Goal: Book appointment/travel/reservation

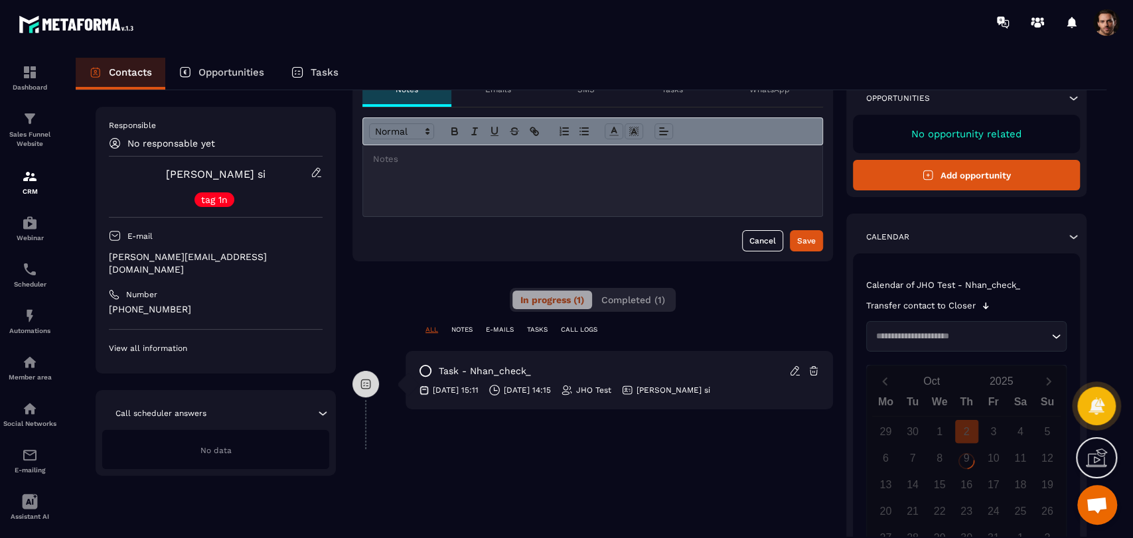
scroll to position [147, 0]
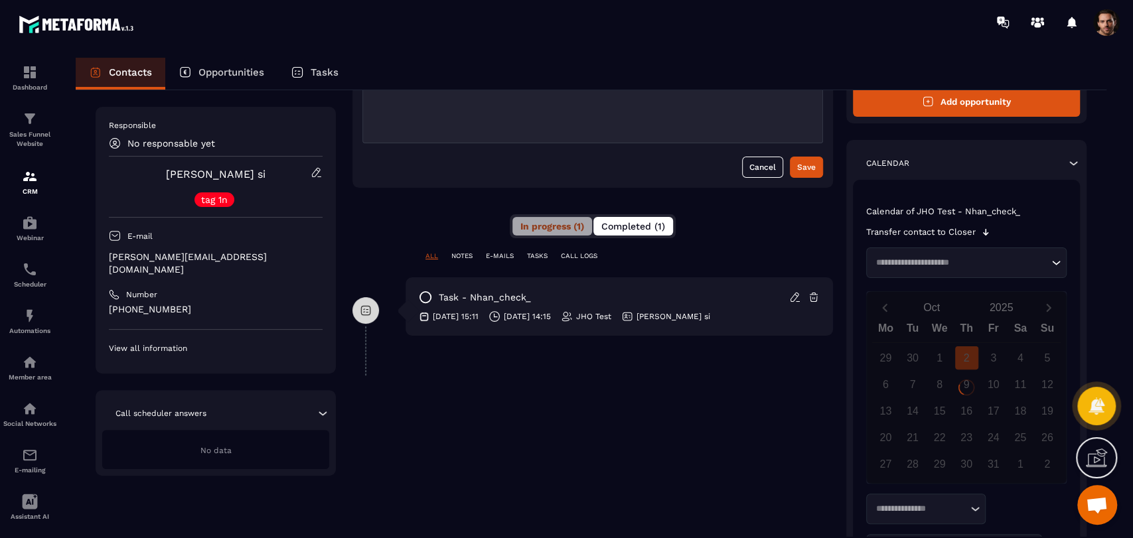
click at [612, 221] on span "Completed (1)" at bounding box center [634, 226] width 64 height 11
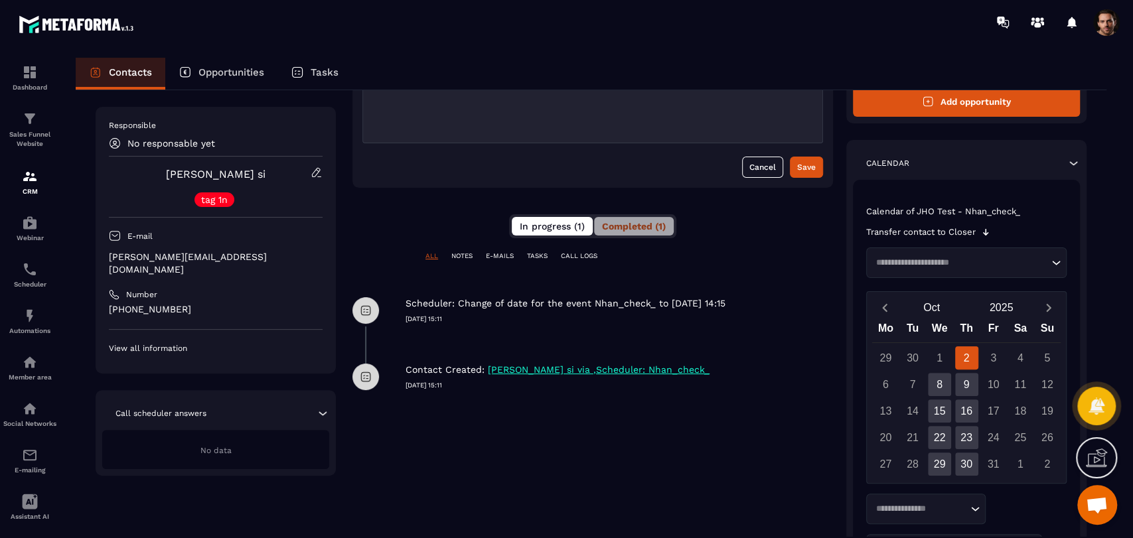
click at [566, 230] on span "In progress (1)" at bounding box center [552, 226] width 65 height 11
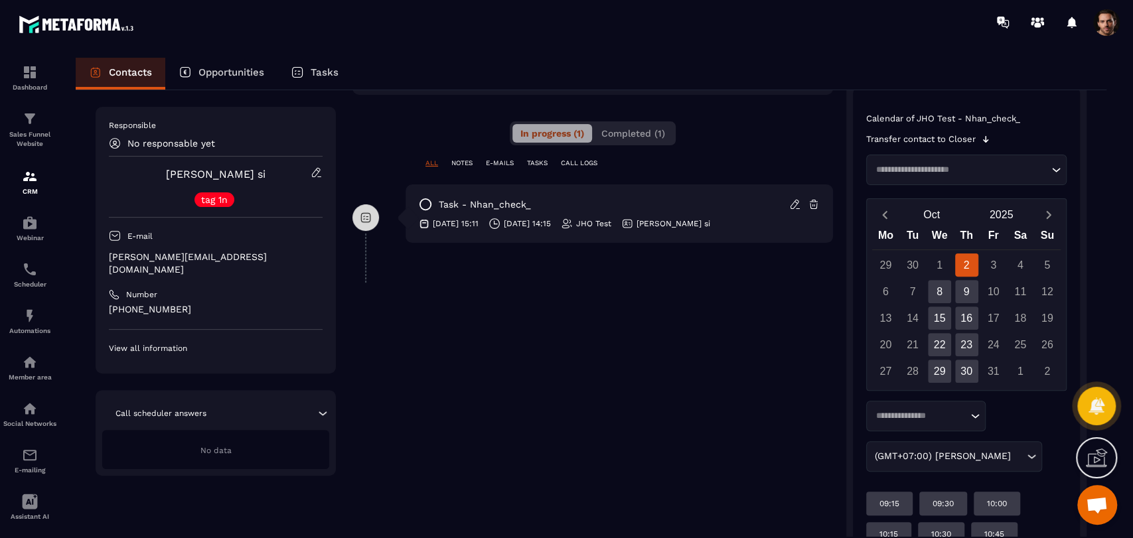
scroll to position [239, 0]
click at [987, 140] on icon at bounding box center [985, 140] width 5 height 7
click at [987, 166] on input "Search for option" at bounding box center [960, 171] width 177 height 13
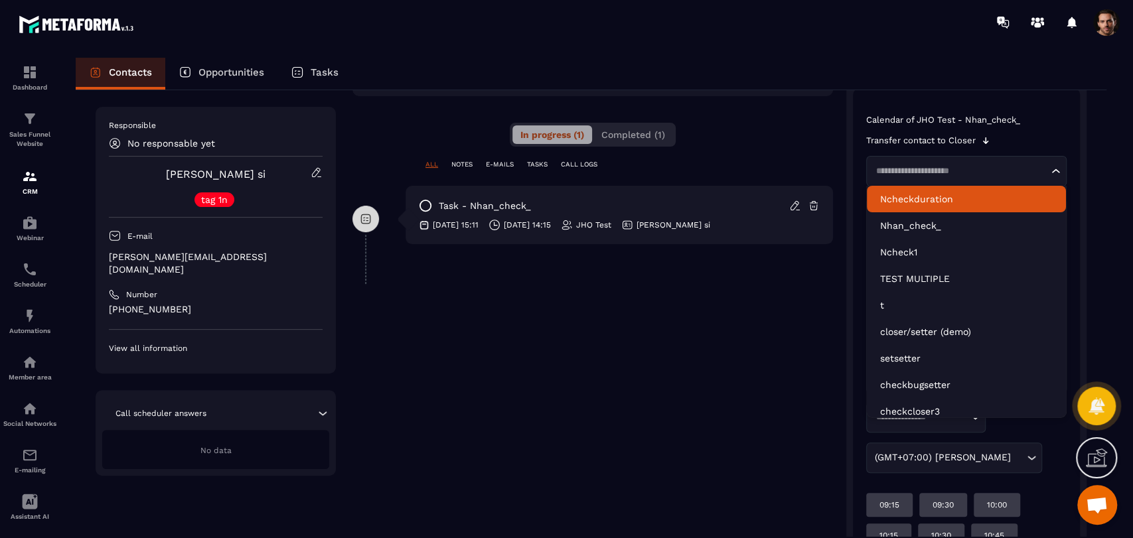
click at [988, 196] on p "Ncheckduration" at bounding box center [966, 199] width 173 height 13
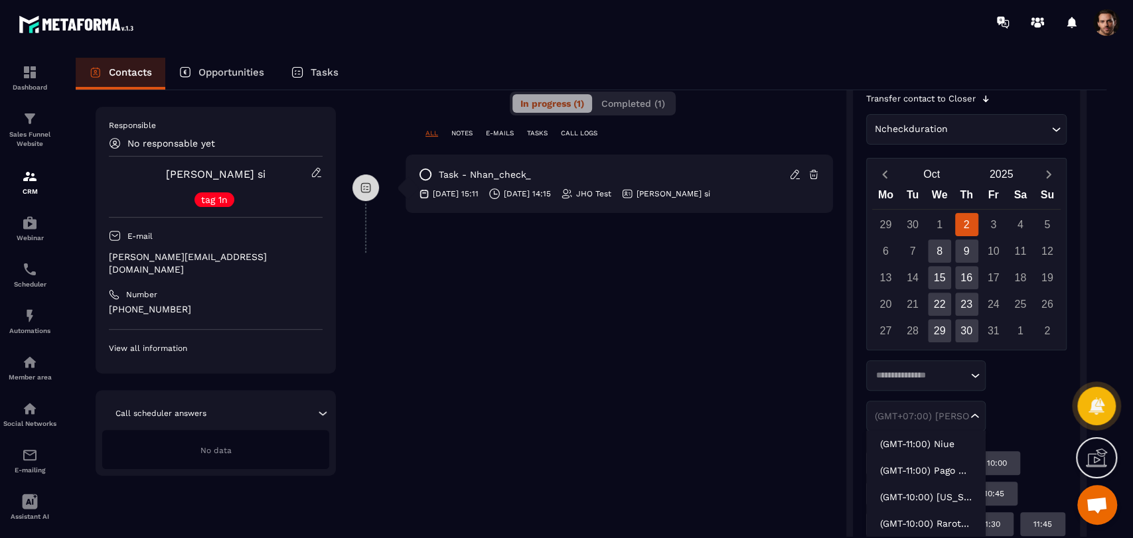
scroll to position [271, 0]
click at [951, 417] on div "(GMT+07:00) [PERSON_NAME]" at bounding box center [919, 415] width 98 height 13
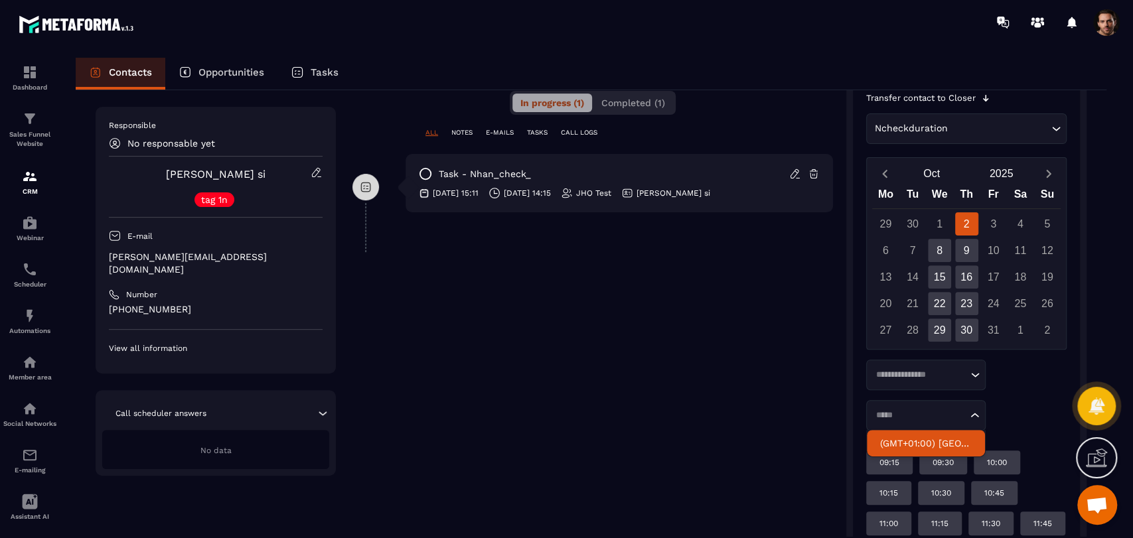
click at [946, 440] on p "(GMT+01:00) [GEOGRAPHIC_DATA]" at bounding box center [926, 443] width 92 height 13
type input "*****"
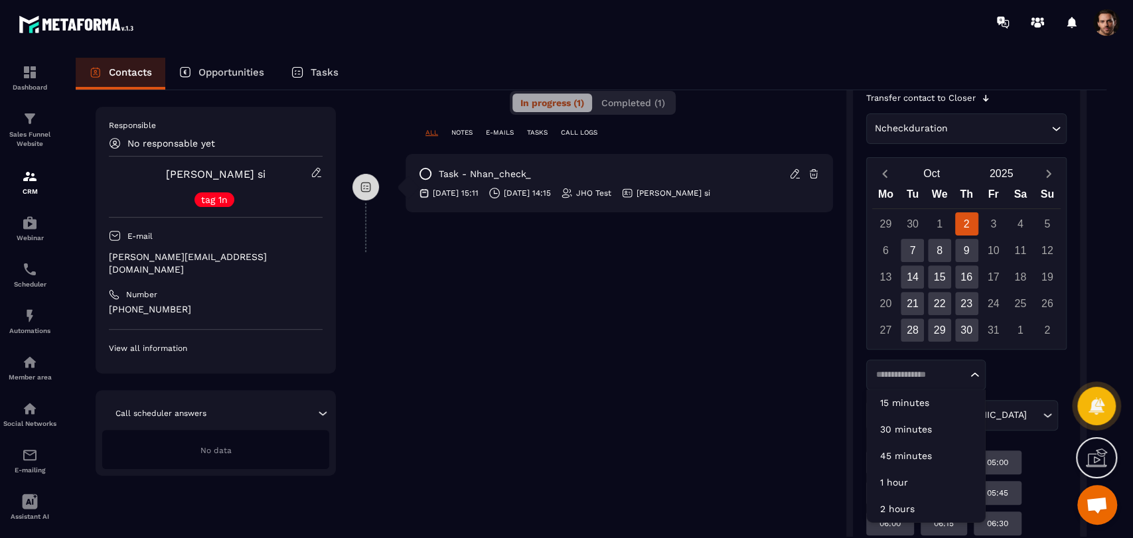
click at [949, 377] on input "Search for option" at bounding box center [920, 375] width 96 height 13
click at [953, 401] on p "15 minutes" at bounding box center [926, 402] width 92 height 13
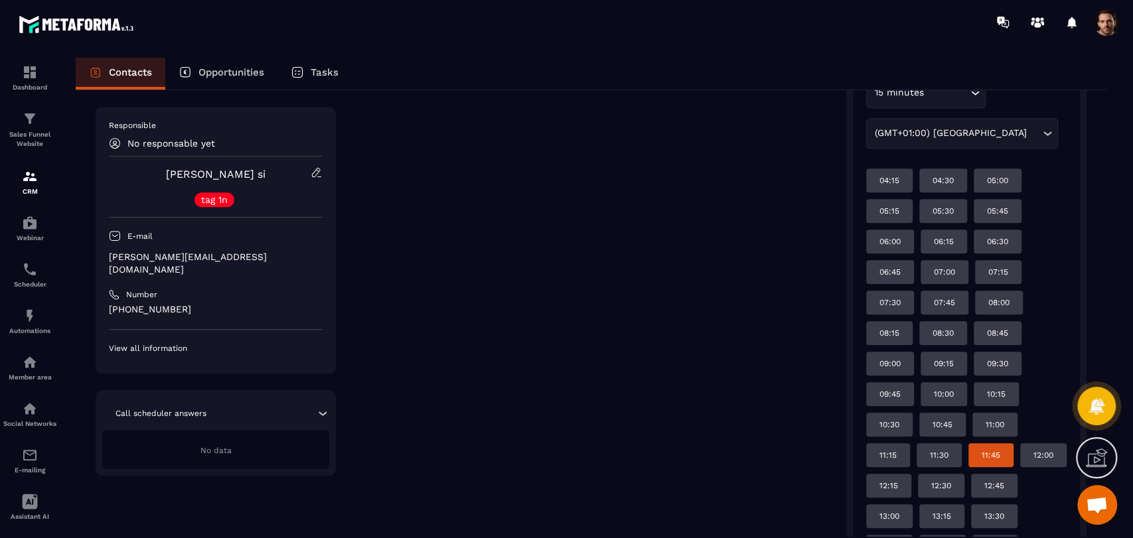
scroll to position [552, 0]
click at [998, 369] on div "09:30" at bounding box center [998, 365] width 48 height 24
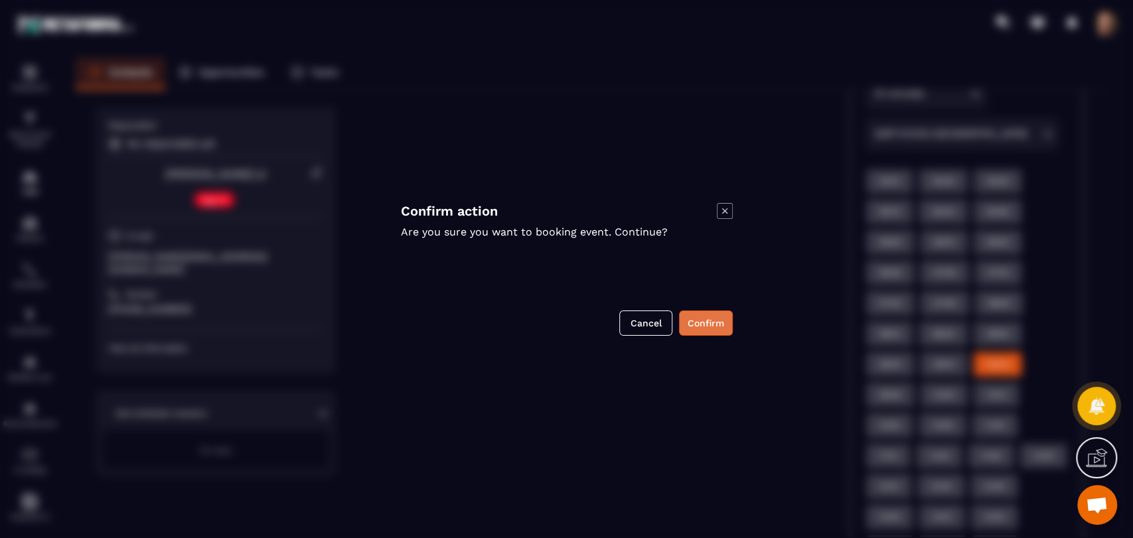
click at [699, 327] on button "Confirm" at bounding box center [706, 323] width 54 height 25
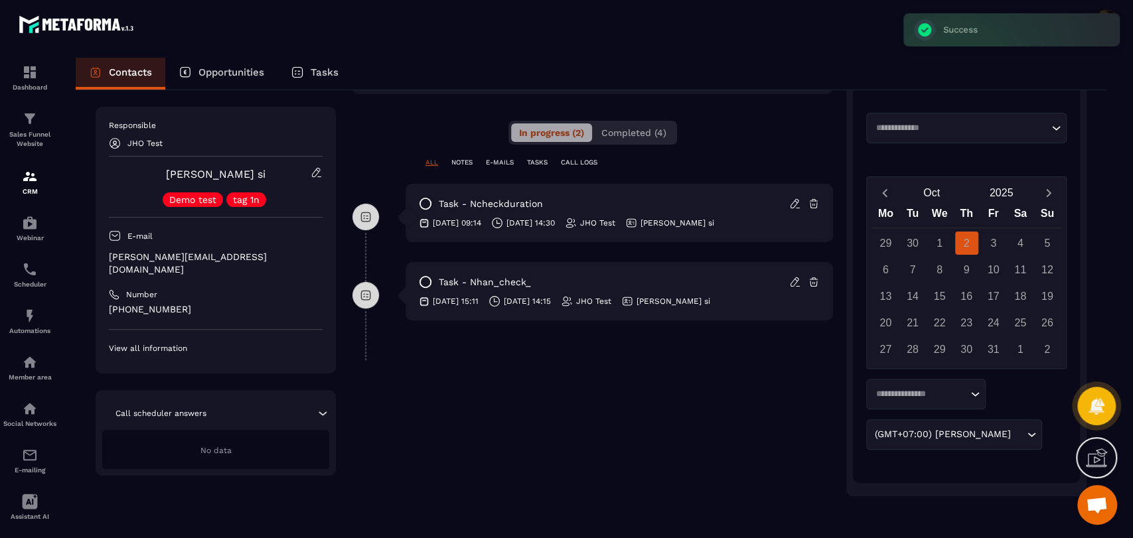
scroll to position [48, 0]
